Goal: Transaction & Acquisition: Purchase product/service

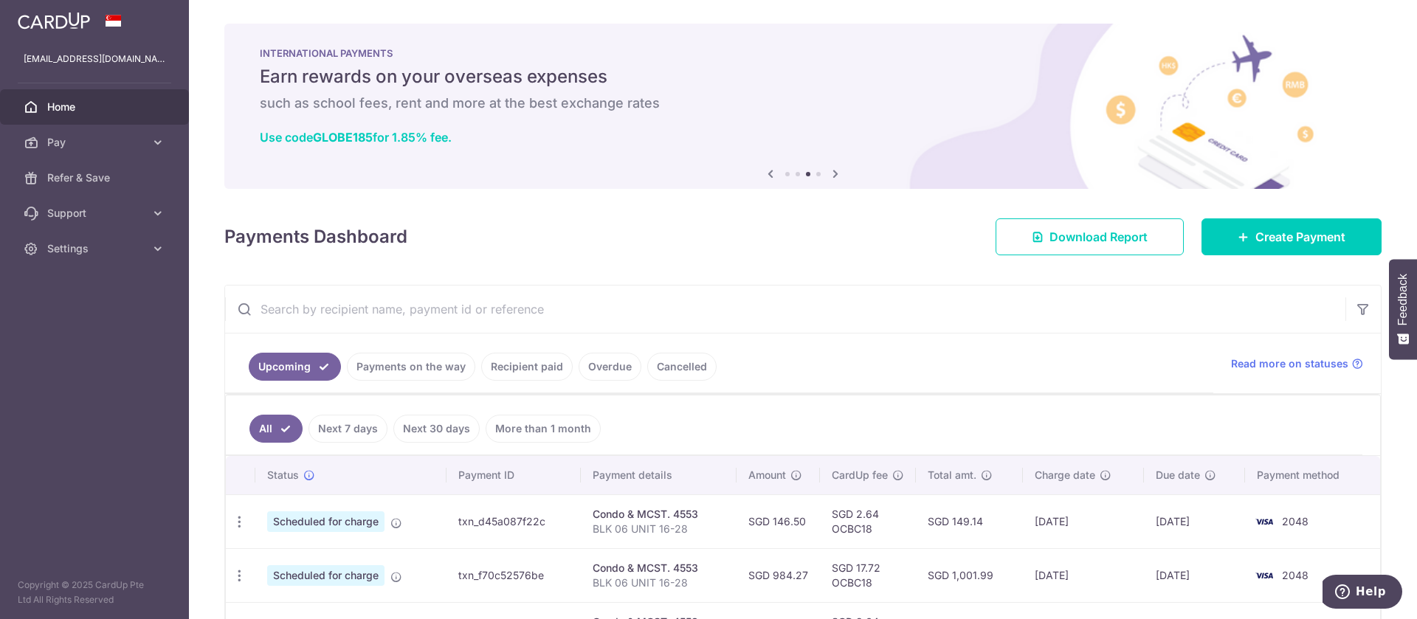
scroll to position [20, 0]
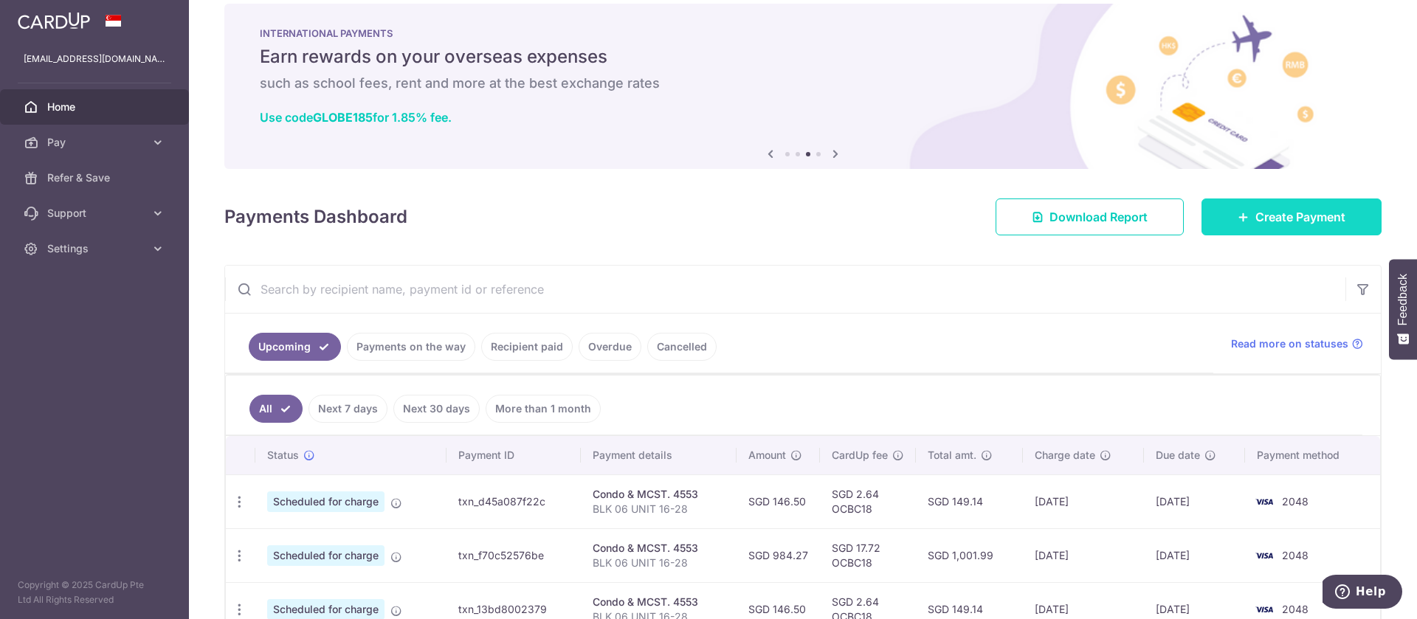
click at [1237, 211] on icon at bounding box center [1243, 217] width 12 height 12
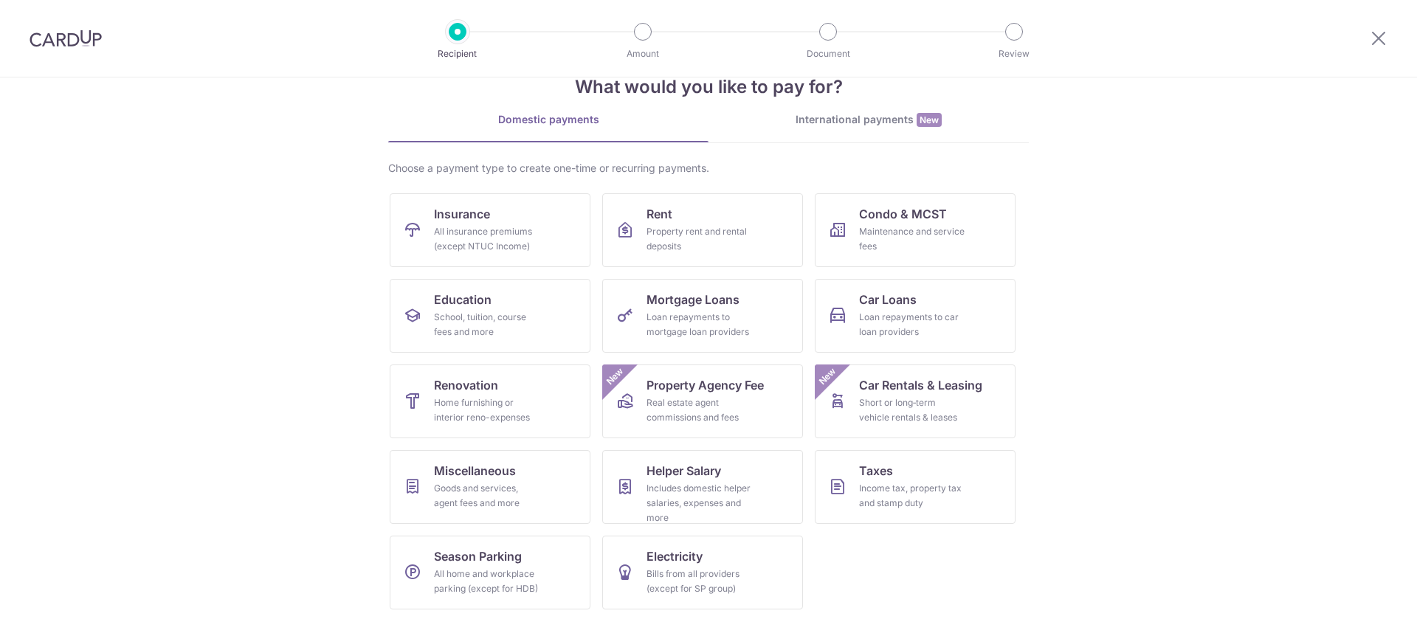
scroll to position [41, 0]
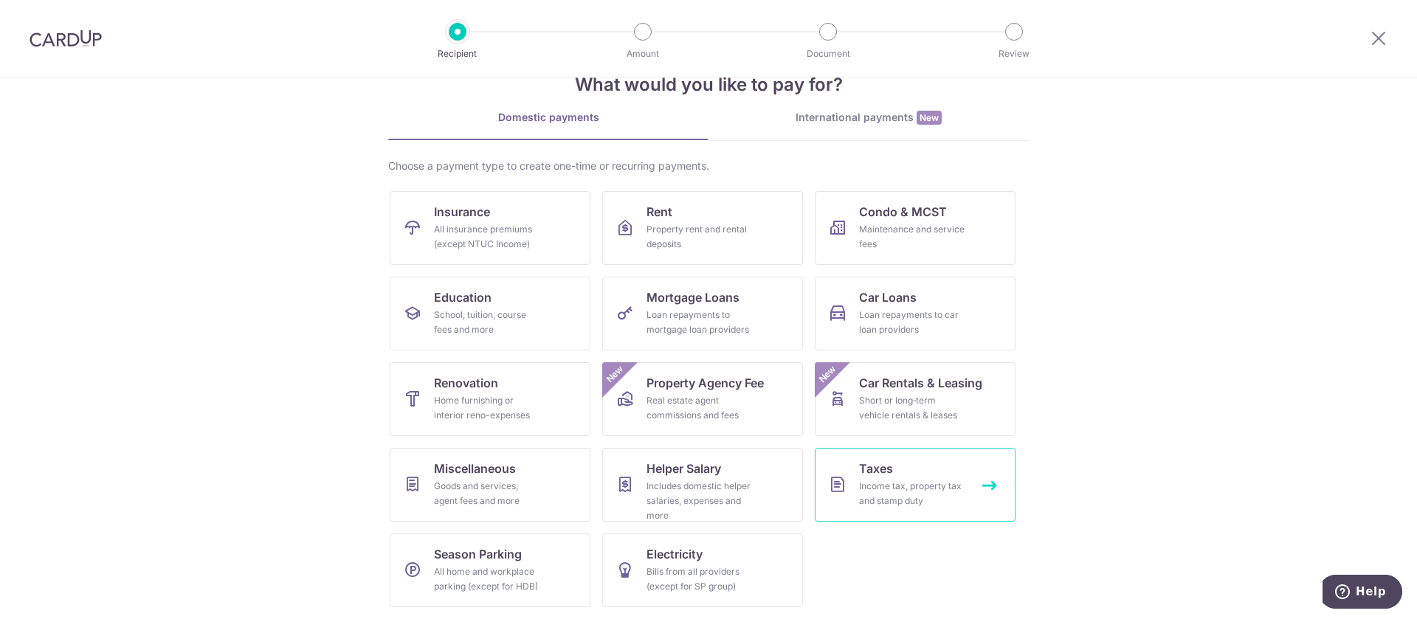
click at [946, 494] on div "Income tax, property tax and stamp duty" at bounding box center [912, 494] width 106 height 30
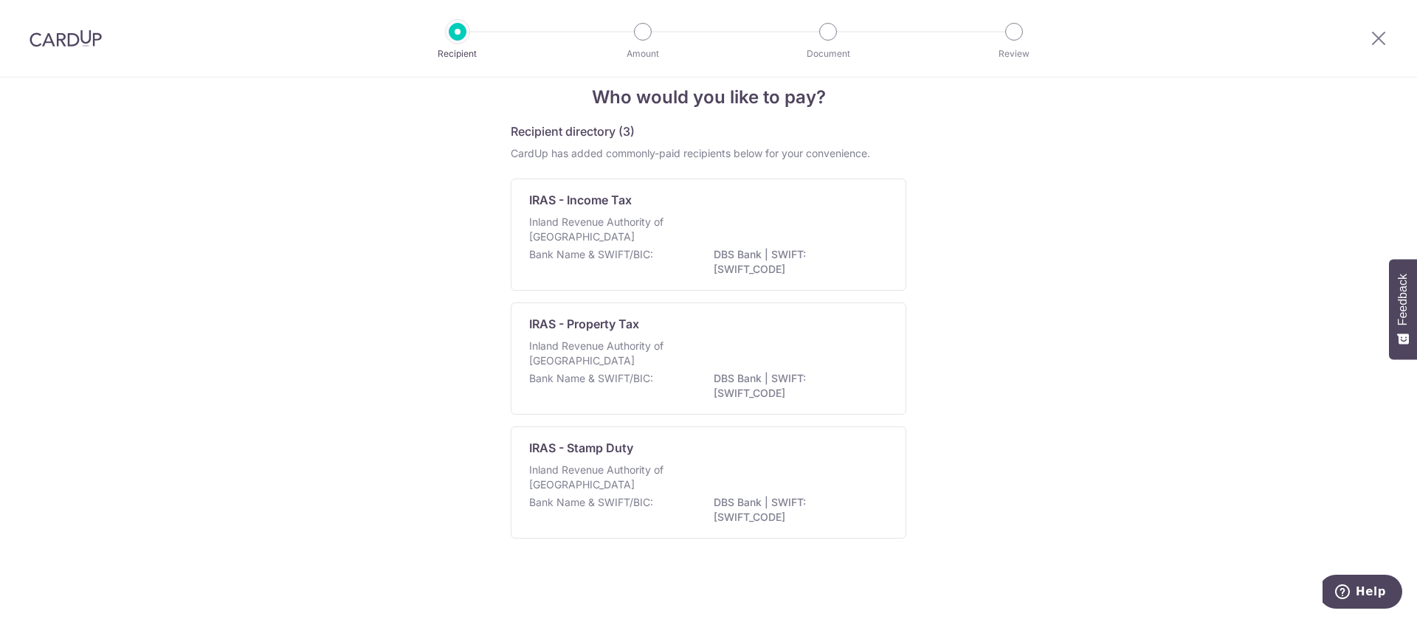
scroll to position [21, 0]
click at [795, 350] on div "Inland Revenue Authority of [GEOGRAPHIC_DATA]" at bounding box center [708, 356] width 359 height 32
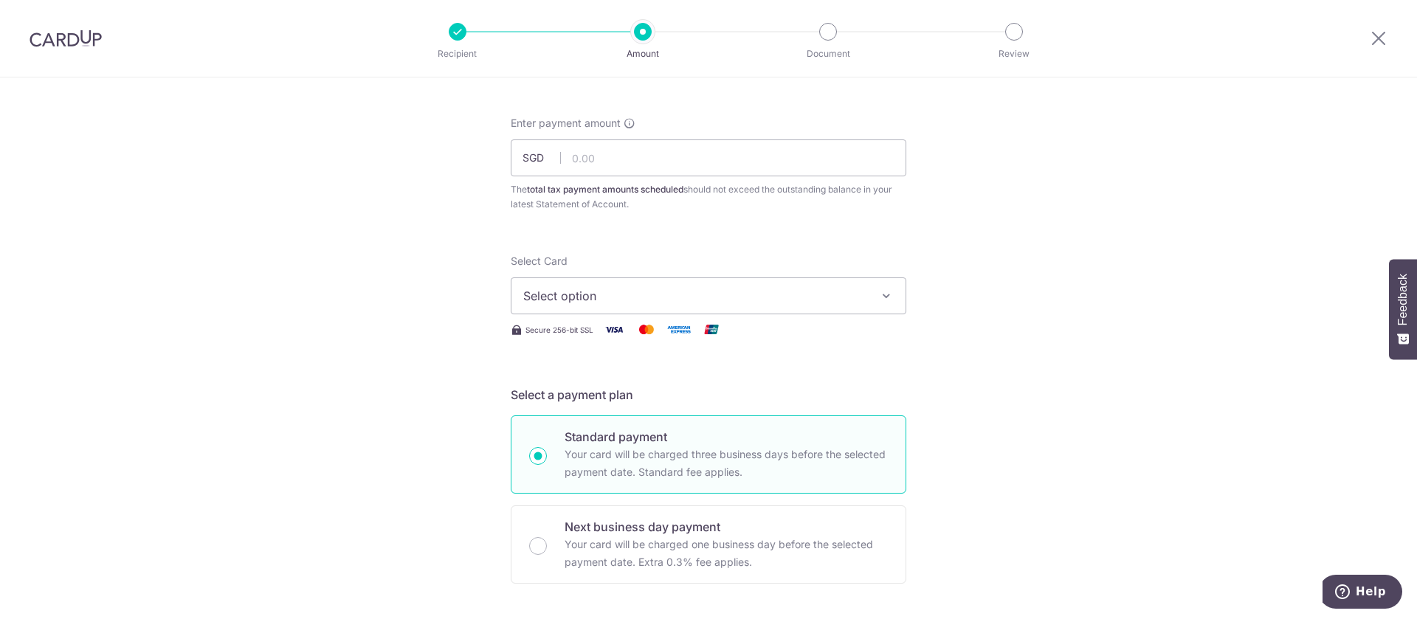
scroll to position [58, 0]
click at [728, 161] on input "text" at bounding box center [708, 159] width 395 height 37
type input "909.13"
click at [797, 307] on button "Select option" at bounding box center [708, 297] width 395 height 37
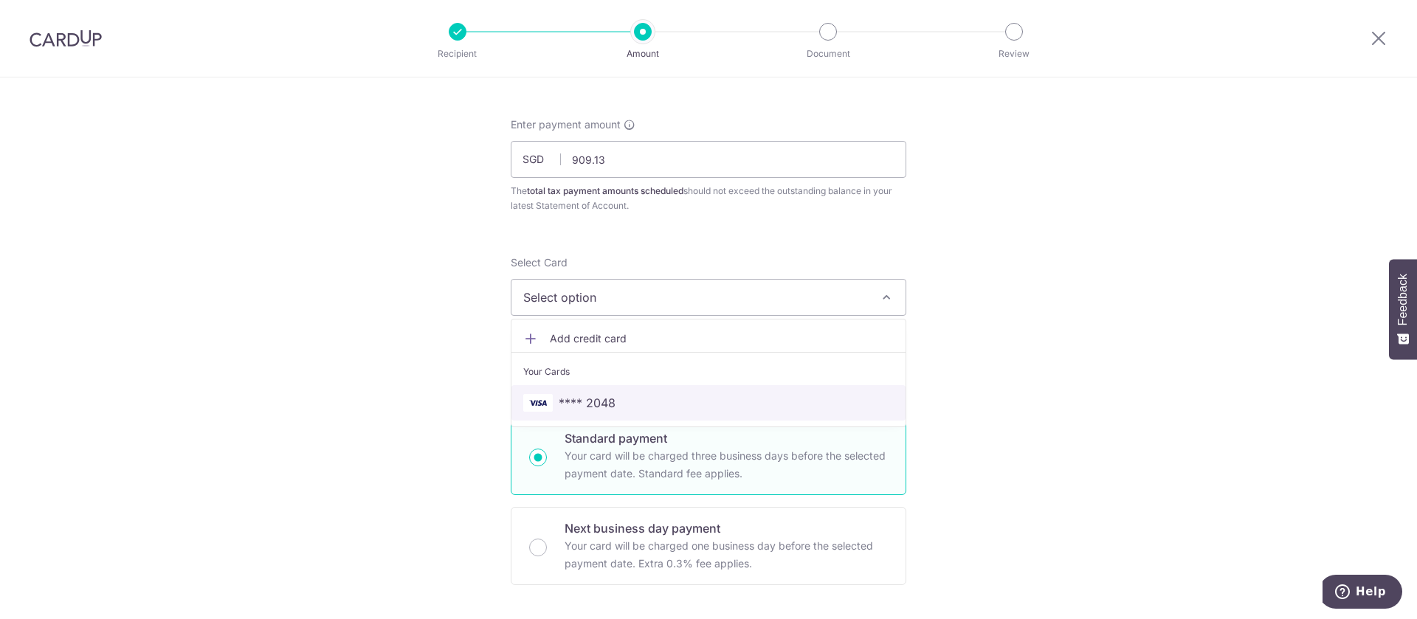
click at [688, 403] on span "**** 2048" at bounding box center [708, 403] width 370 height 18
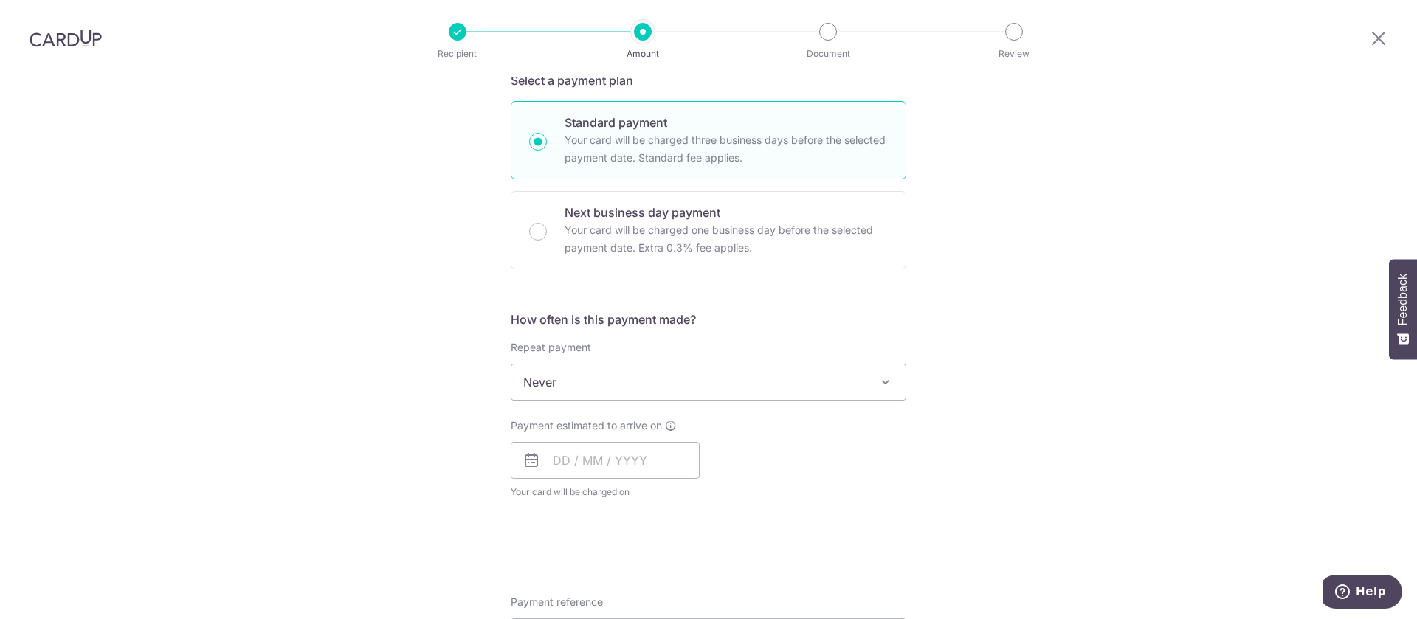
scroll to position [380, 0]
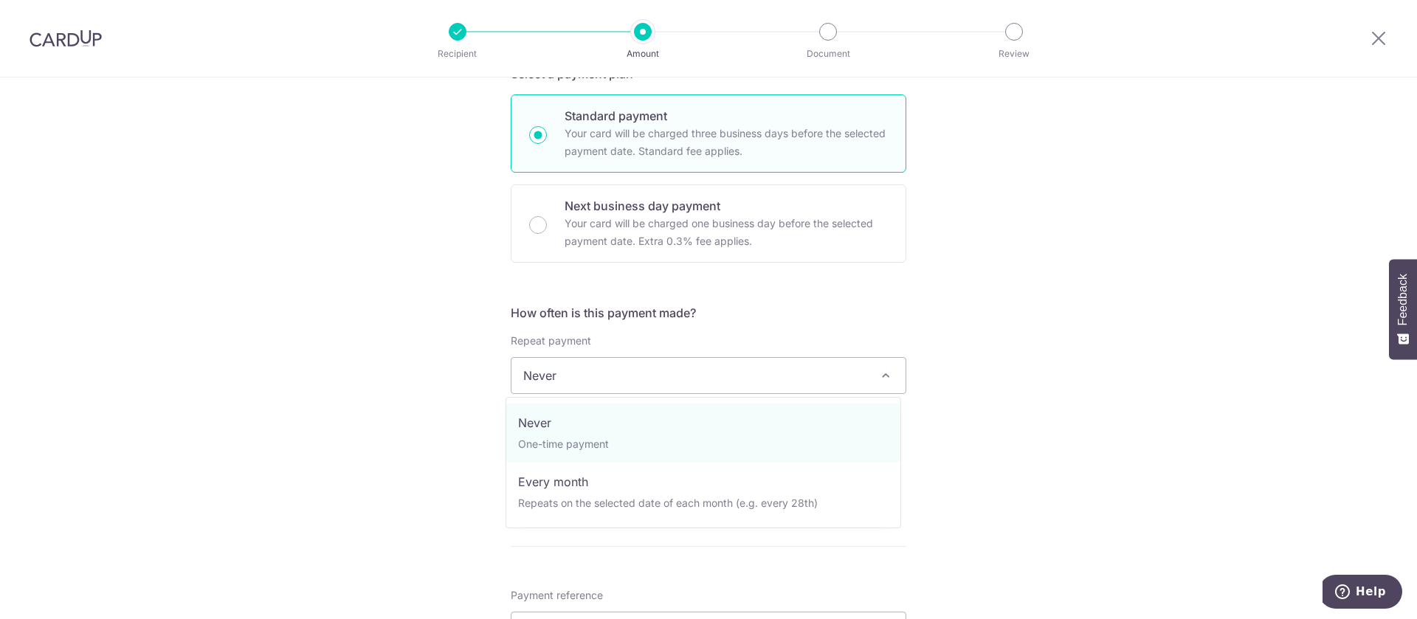
click at [828, 377] on span "Never" at bounding box center [708, 375] width 394 height 35
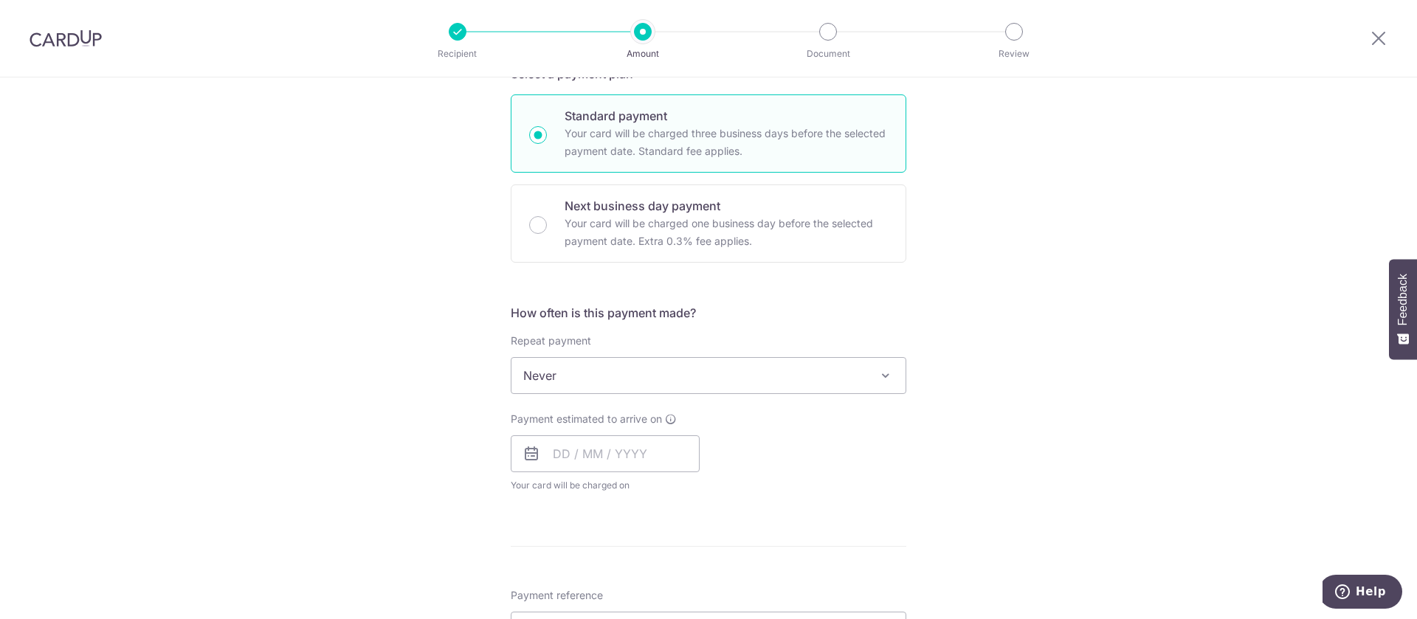
click at [1060, 334] on div "Tell us more about your payment Enter payment amount SGD 909.13 909.13 The tota…" at bounding box center [708, 382] width 1417 height 1370
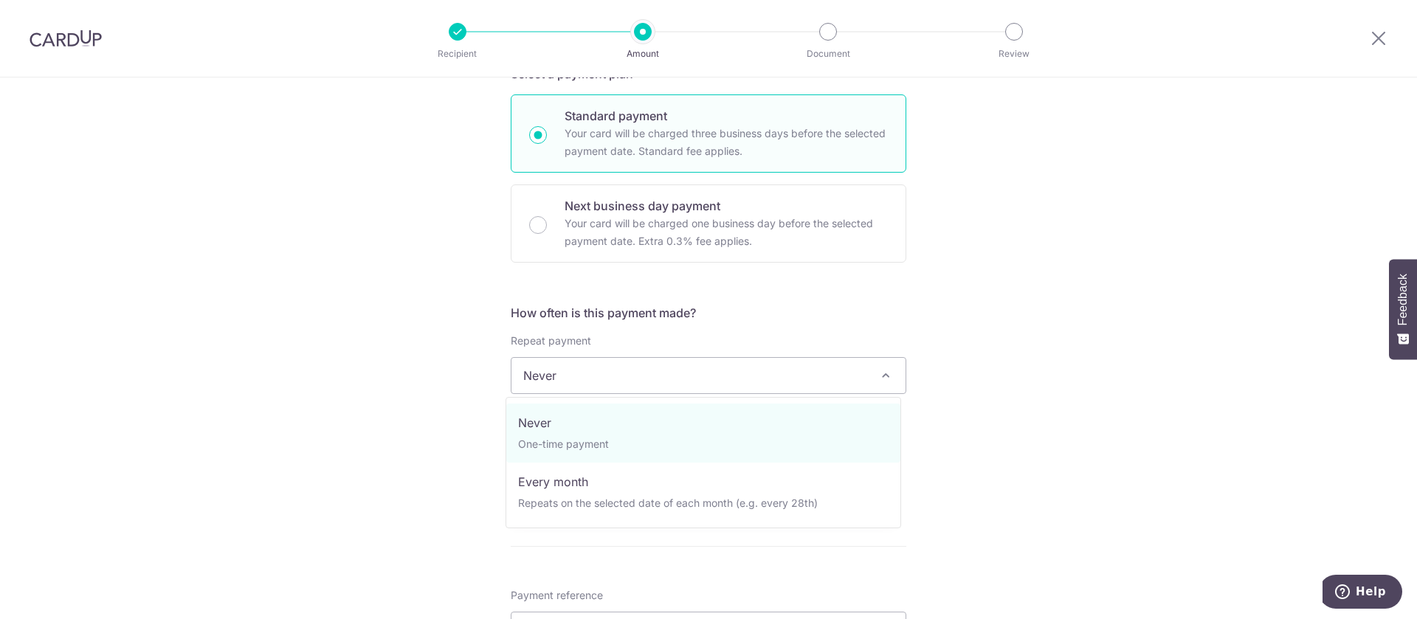
click at [788, 384] on span "Never" at bounding box center [708, 375] width 394 height 35
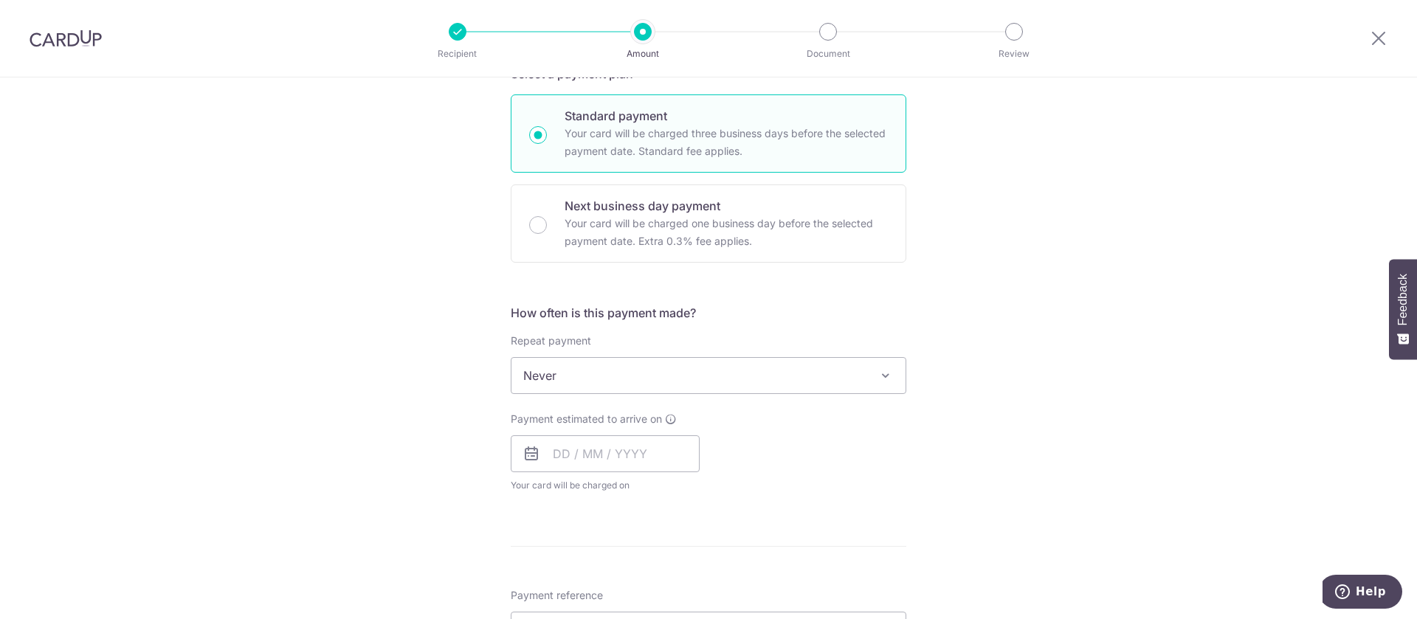
click at [1033, 408] on div "Tell us more about your payment Enter payment amount SGD 909.13 909.13 The tota…" at bounding box center [708, 382] width 1417 height 1370
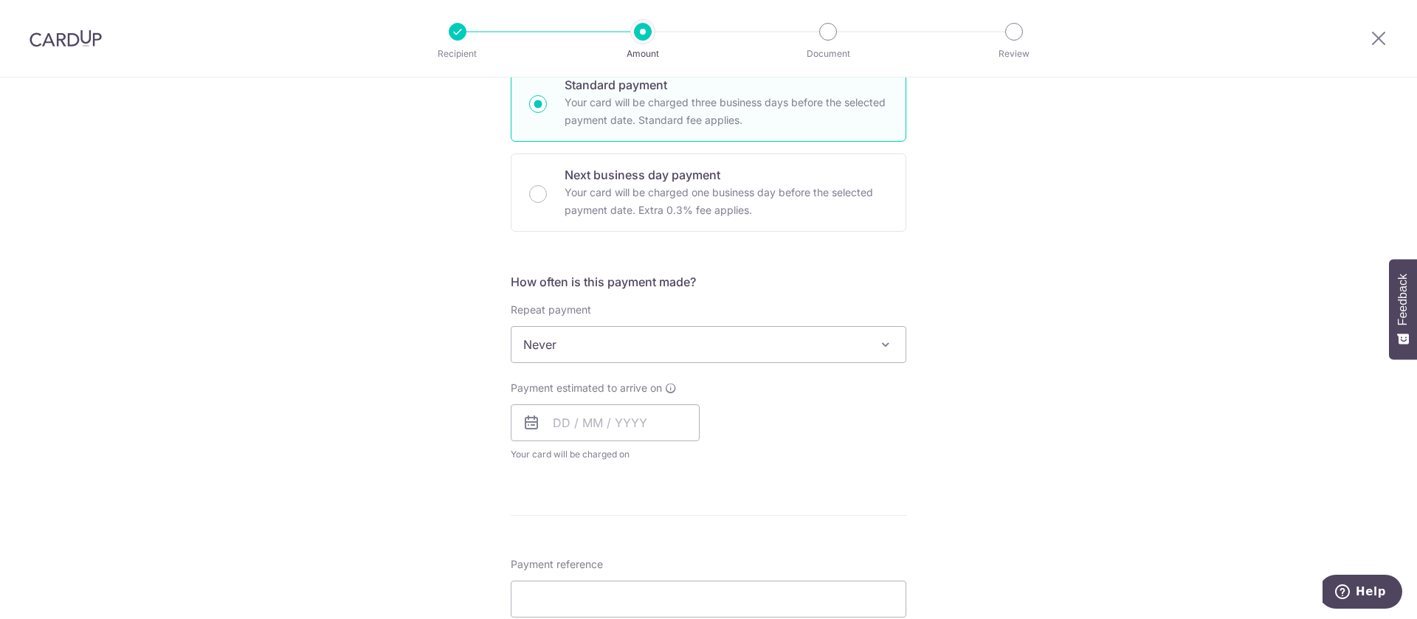
scroll to position [412, 0]
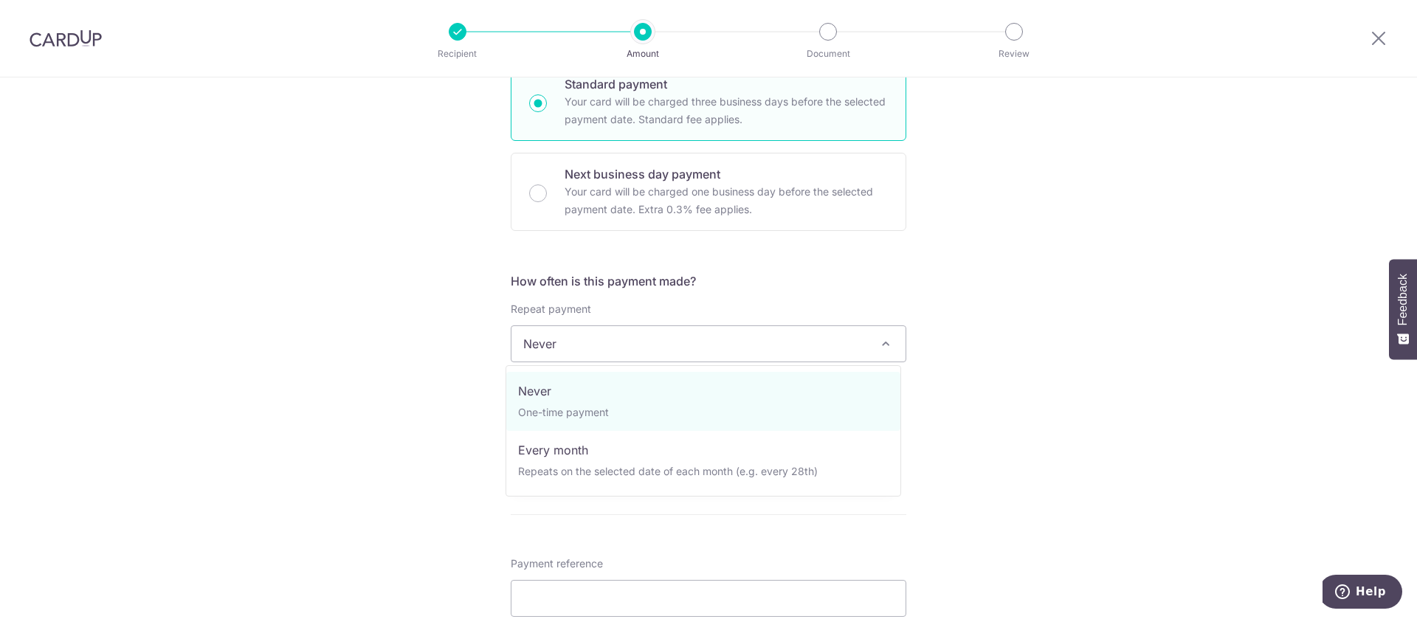
click at [877, 347] on span at bounding box center [886, 344] width 18 height 18
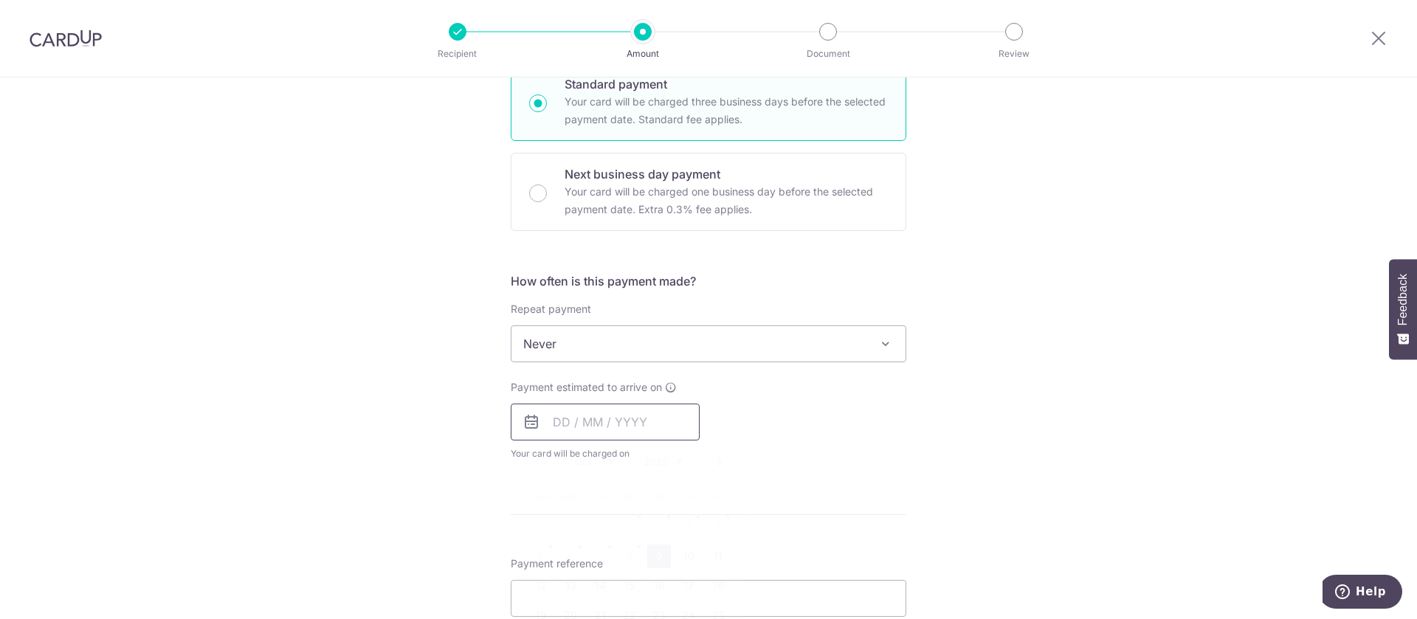
click at [553, 426] on input "text" at bounding box center [605, 422] width 189 height 37
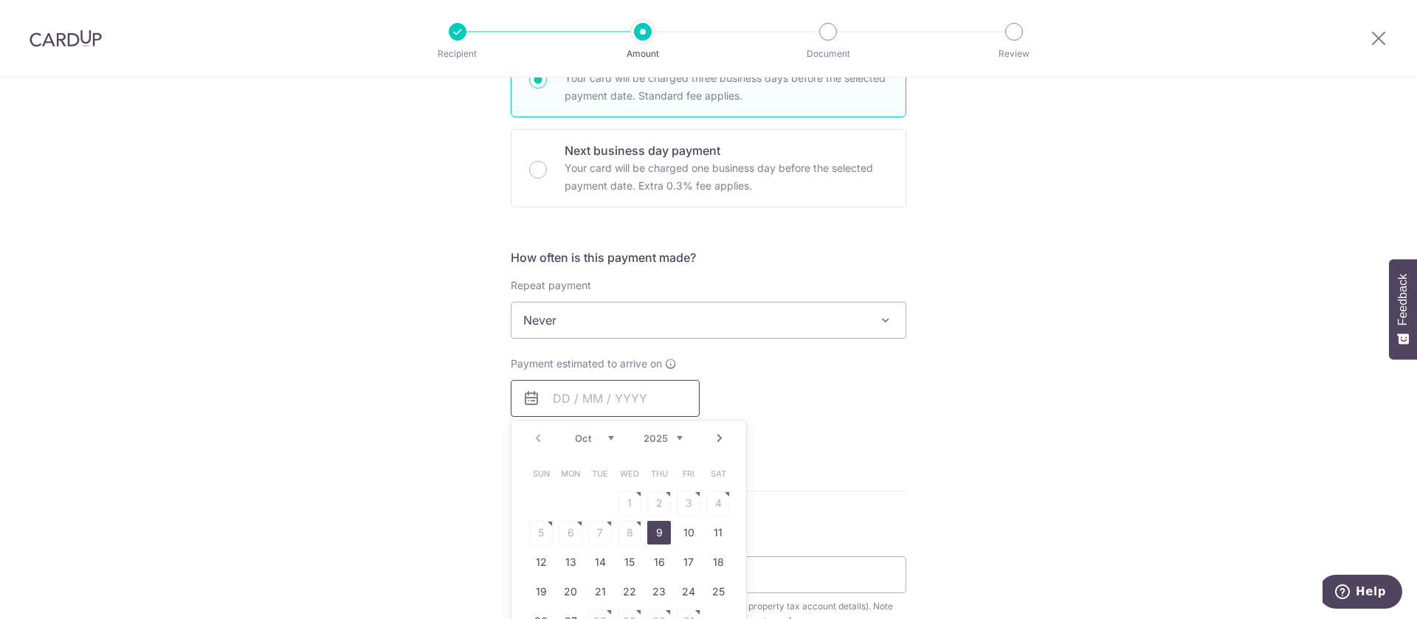
scroll to position [436, 0]
click at [628, 560] on link "15" at bounding box center [630, 562] width 24 height 24
type input "15/10/2025"
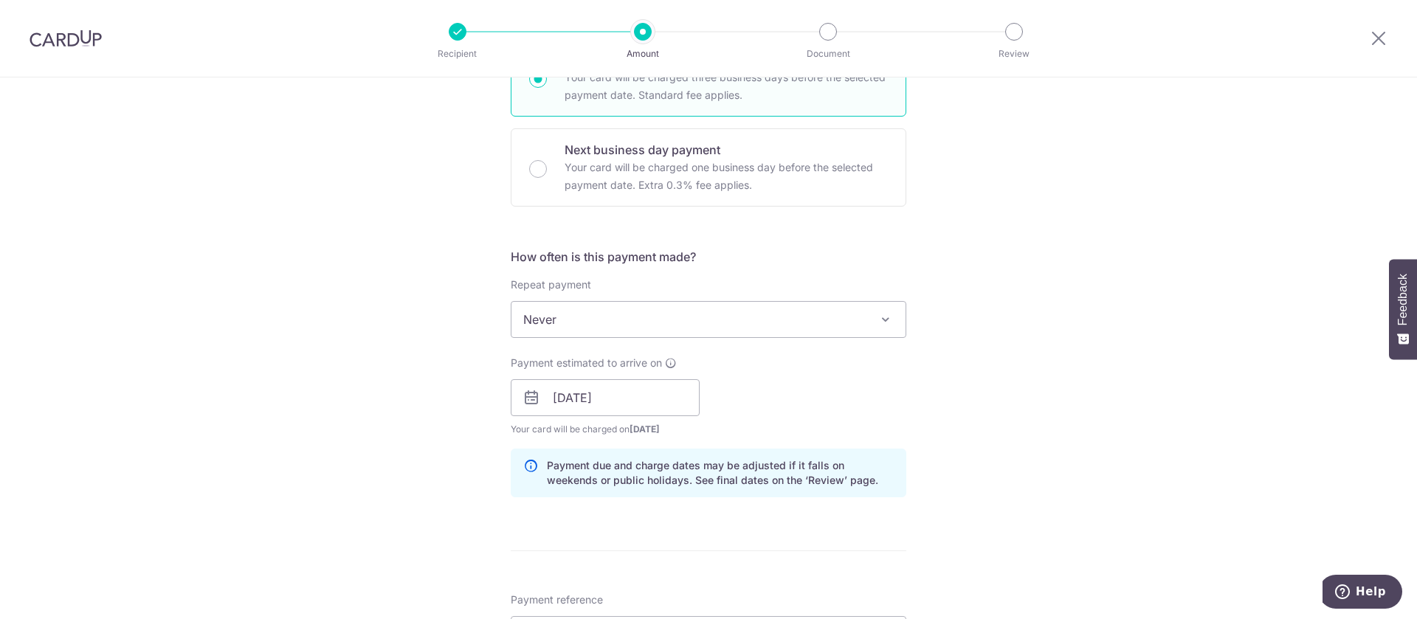
click at [969, 457] on div "Tell us more about your payment Enter payment amount SGD 909.13 909.13 The tota…" at bounding box center [708, 356] width 1417 height 1431
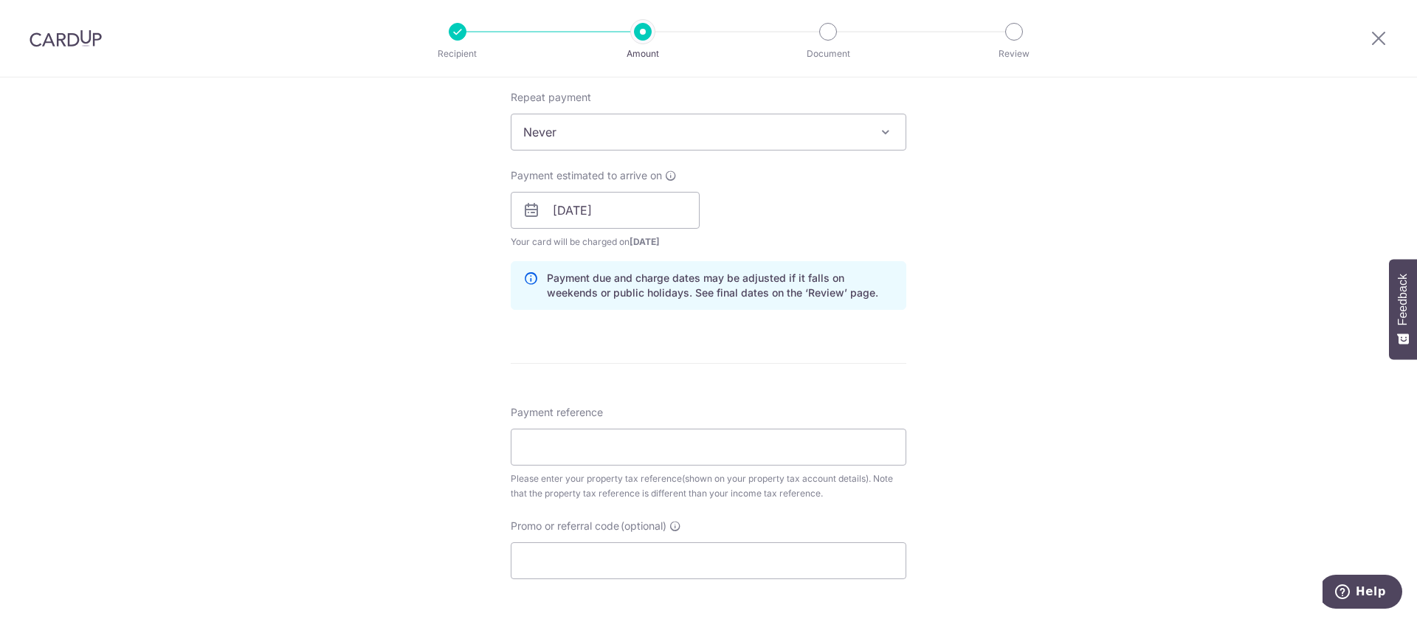
scroll to position [623, 0]
click at [773, 451] on input "Payment reference" at bounding box center [708, 447] width 395 height 37
click at [773, 451] on input "4904766R" at bounding box center [708, 447] width 395 height 37
type input "4904766R"
click at [598, 565] on input "Promo or referral code (optional)" at bounding box center [708, 560] width 395 height 37
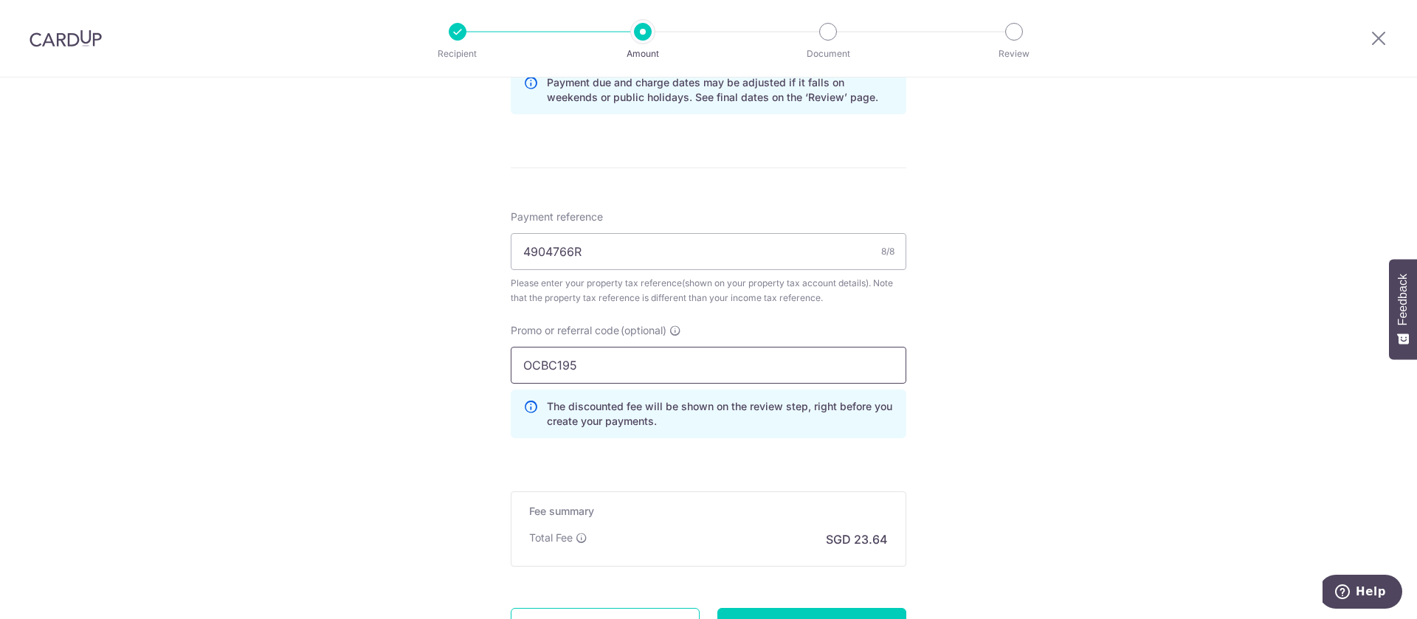
scroll to position [956, 0]
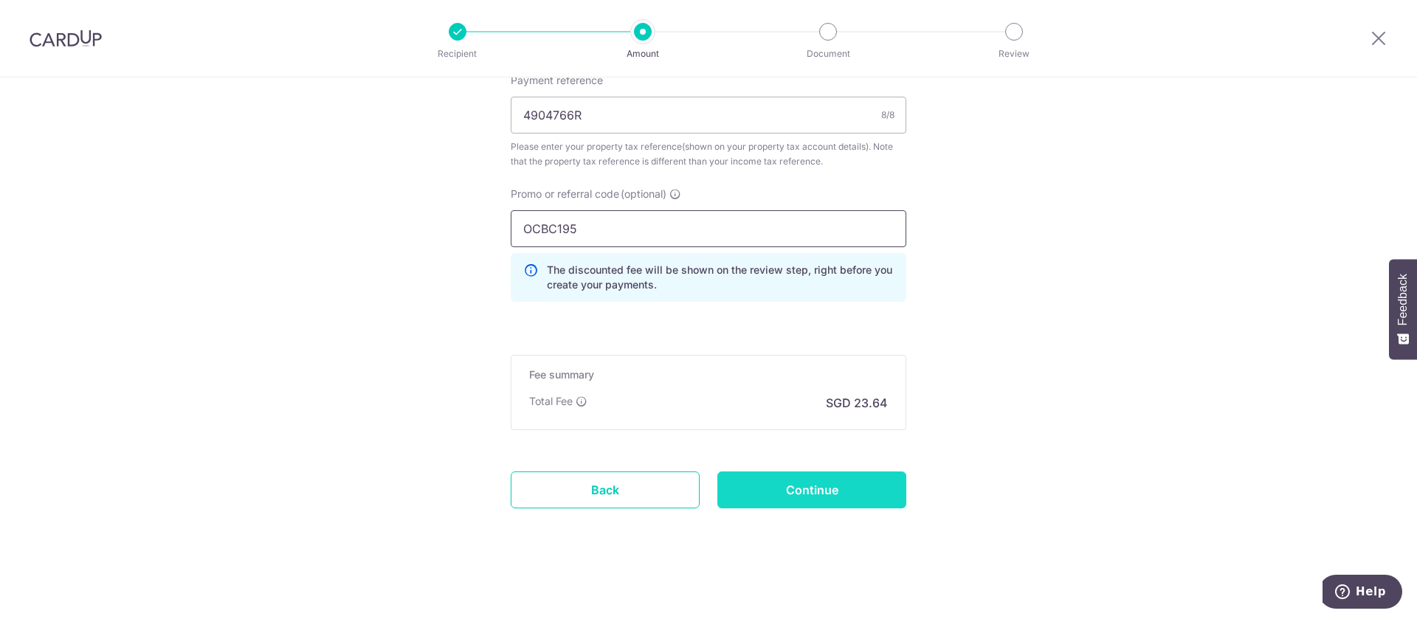
type input "OCBC195"
click at [827, 484] on input "Continue" at bounding box center [811, 489] width 189 height 37
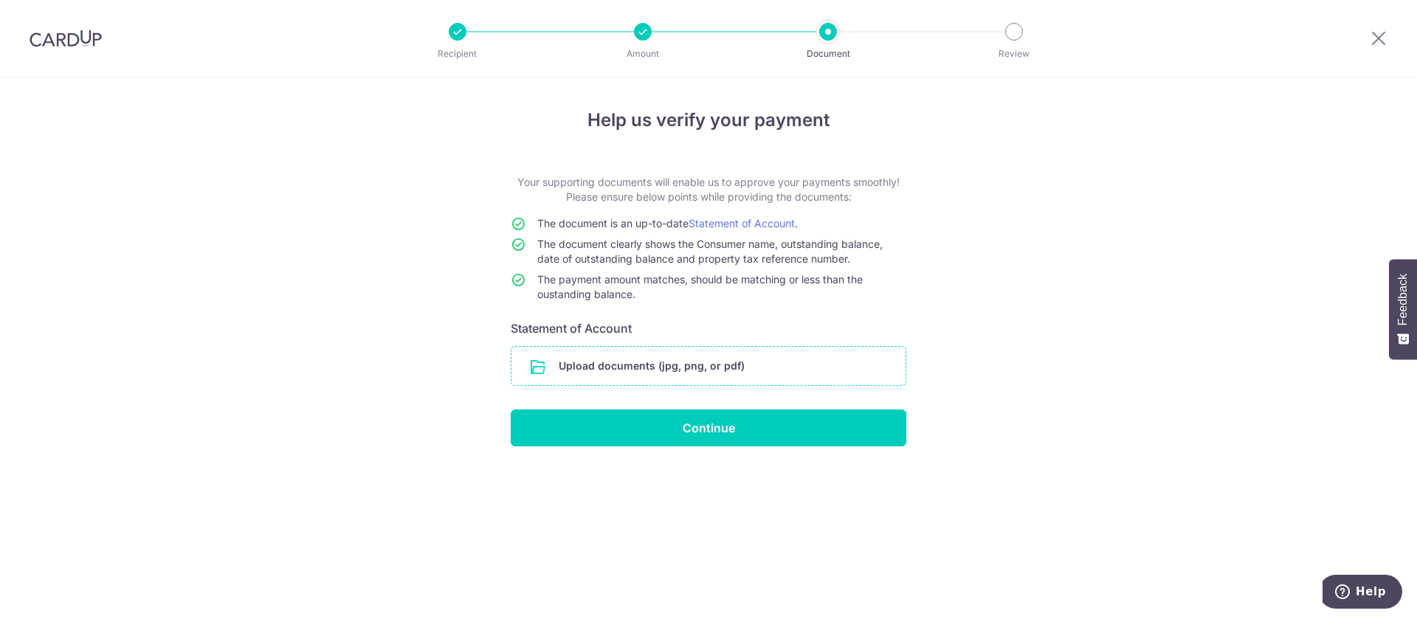
click at [673, 368] on input "file" at bounding box center [708, 366] width 394 height 38
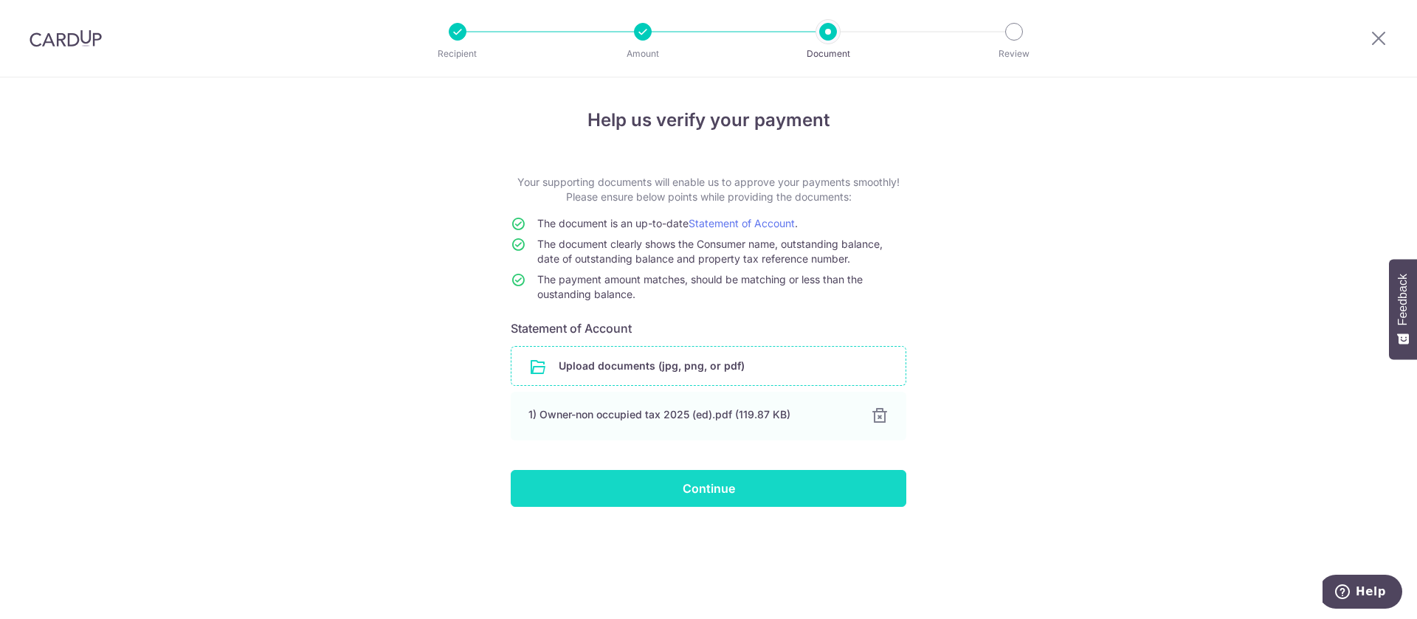
click at [765, 488] on input "Continue" at bounding box center [708, 488] width 395 height 37
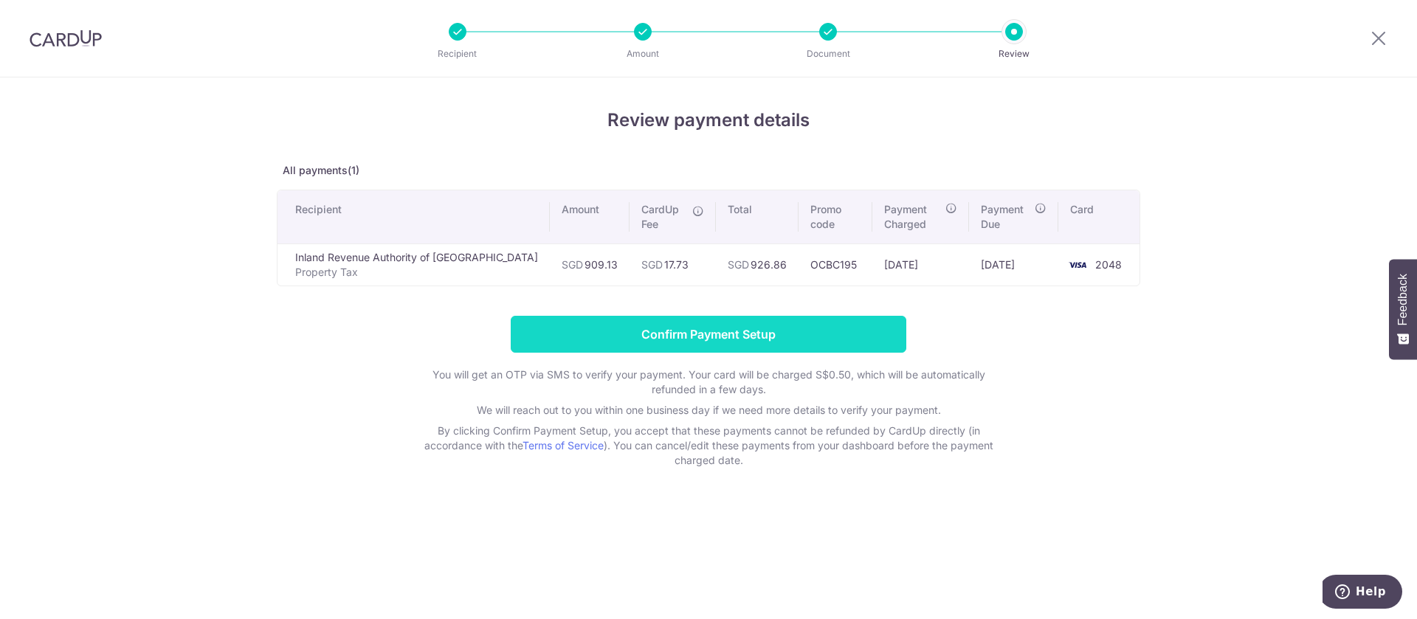
click at [733, 331] on input "Confirm Payment Setup" at bounding box center [708, 334] width 395 height 37
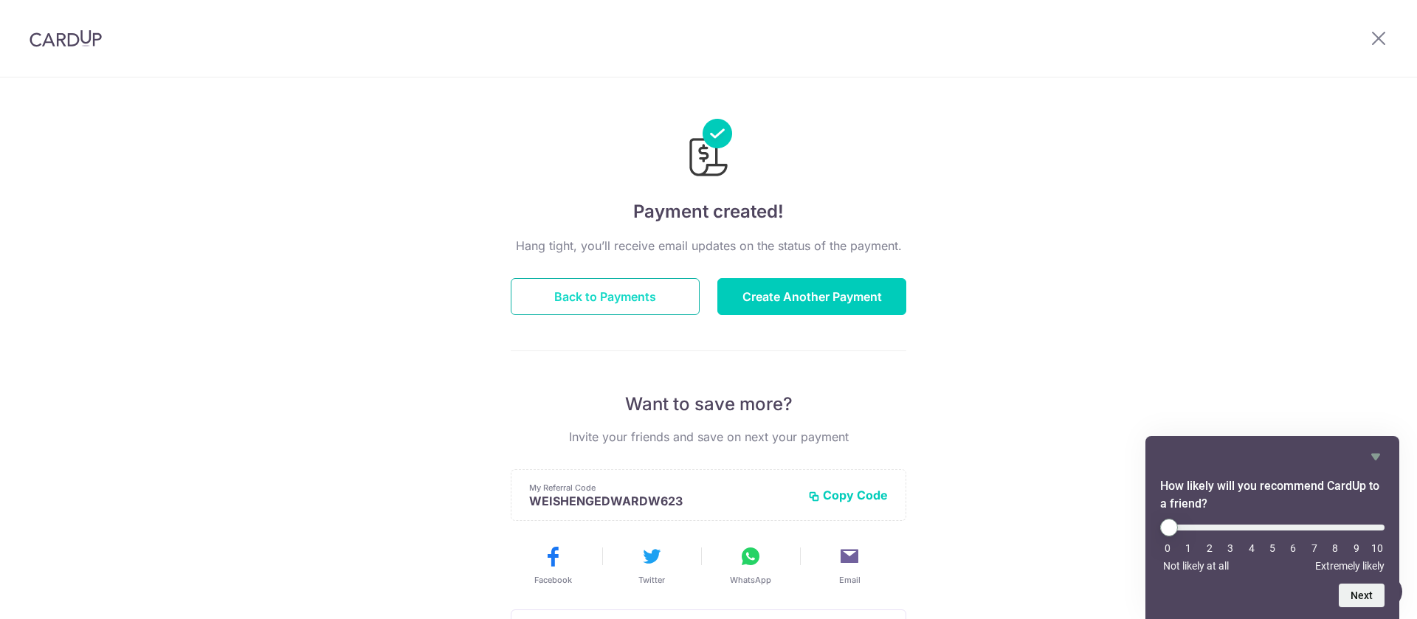
click at [651, 305] on button "Back to Payments" at bounding box center [605, 296] width 189 height 37
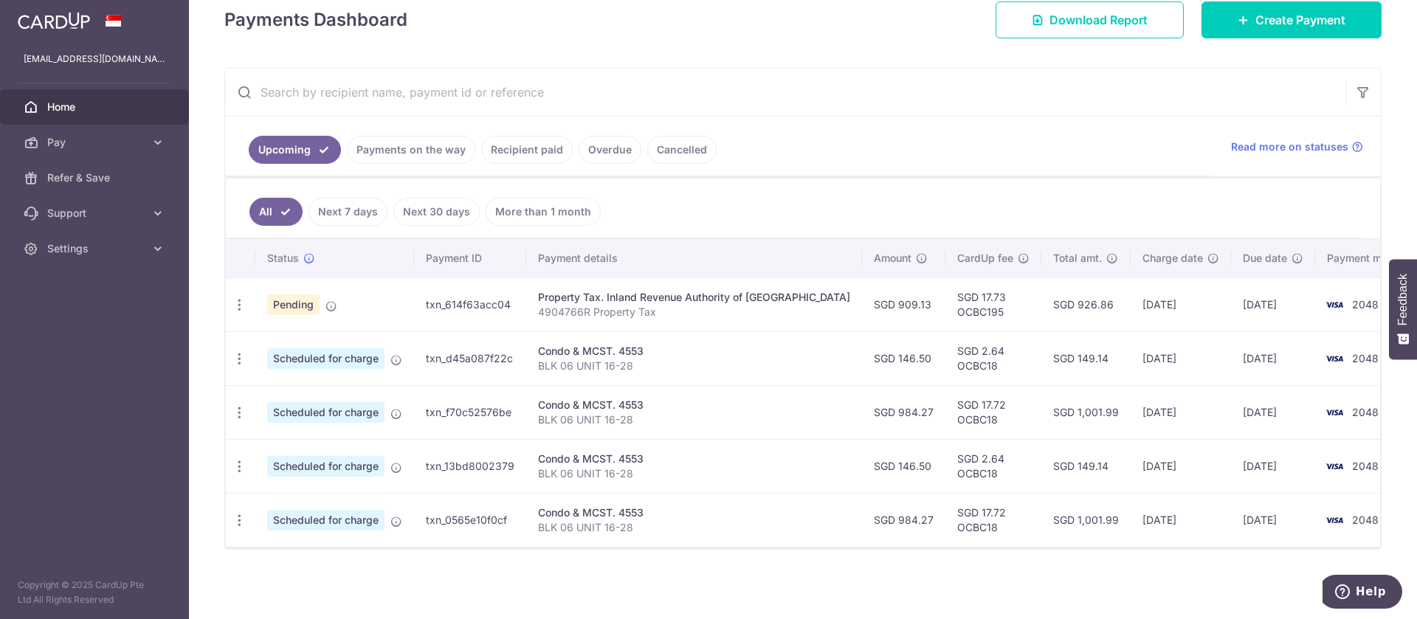
scroll to position [217, 0]
